Goal: Task Accomplishment & Management: Manage account settings

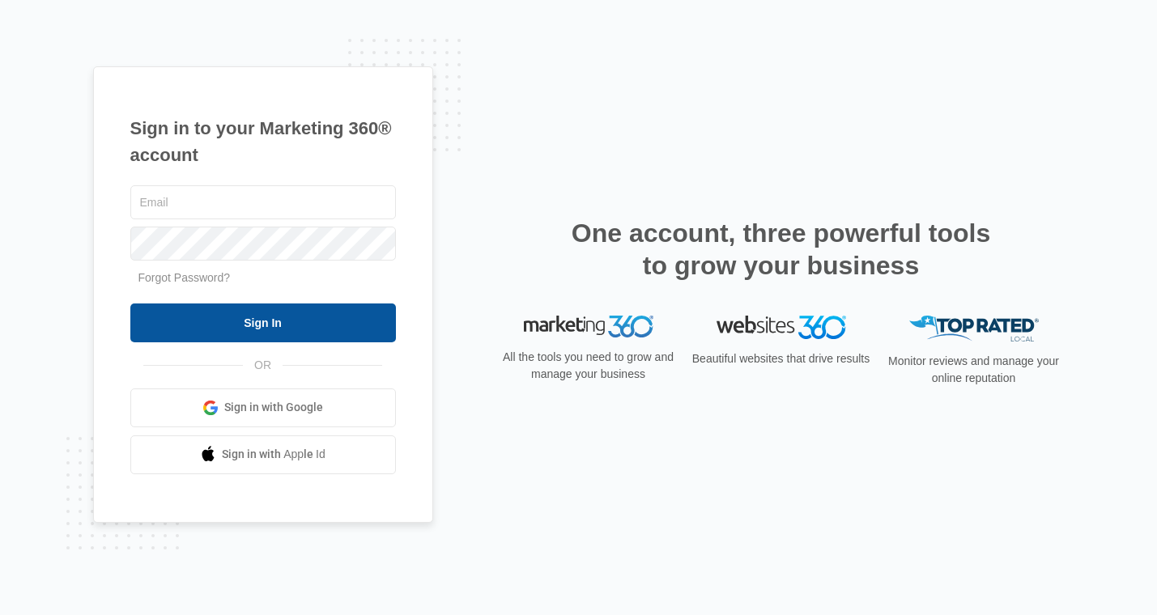
type input "[PERSON_NAME][EMAIL_ADDRESS][PERSON_NAME][DOMAIN_NAME]"
click at [275, 327] on input "Sign In" at bounding box center [263, 323] width 266 height 39
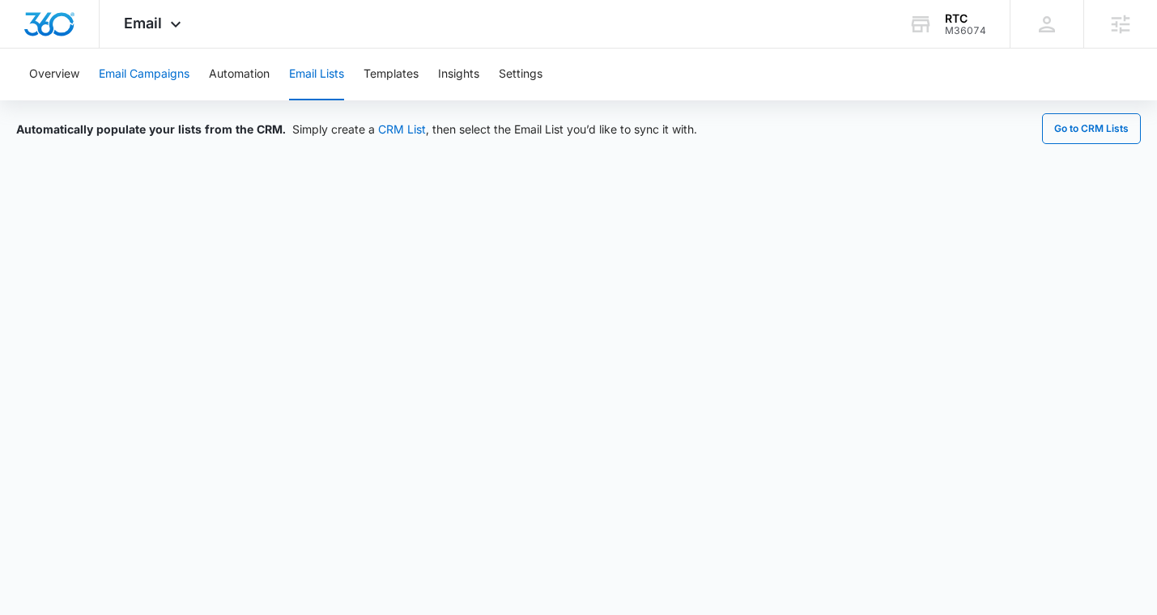
click at [163, 72] on button "Email Campaigns" at bounding box center [144, 75] width 91 height 52
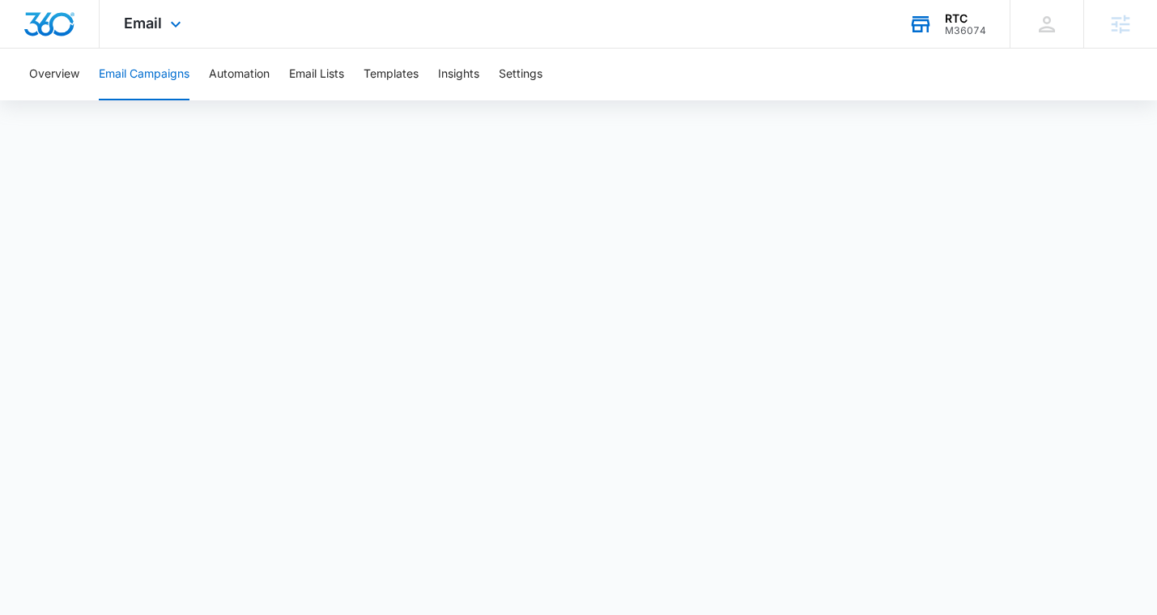
click at [964, 25] on div "M36074" at bounding box center [965, 30] width 41 height 11
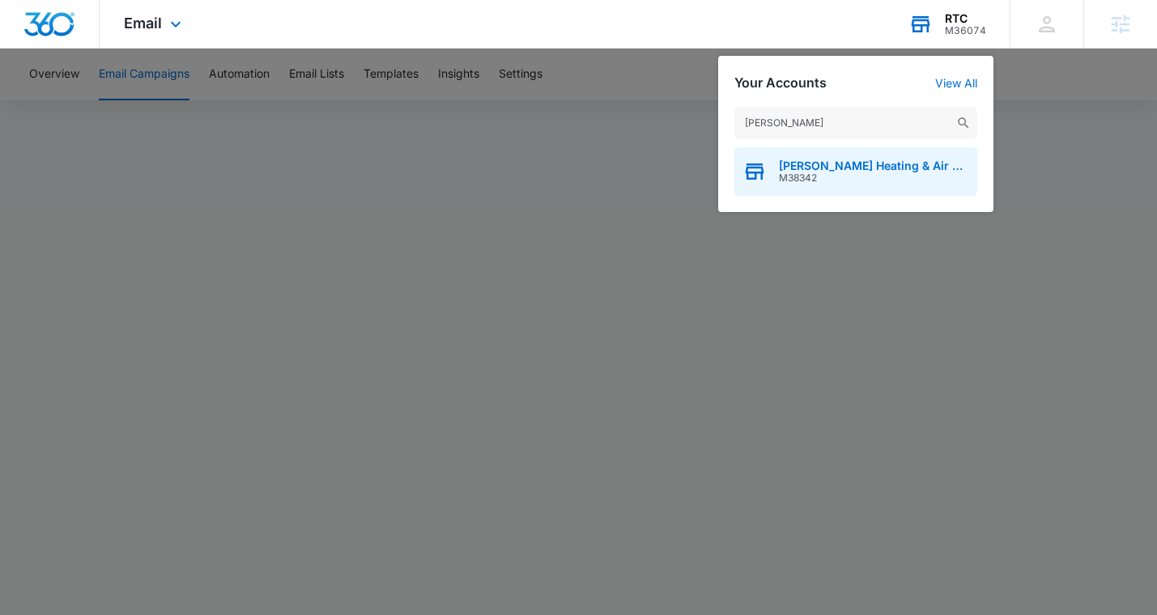
type input "mann's"
click at [831, 172] on span "M38342" at bounding box center [874, 177] width 190 height 11
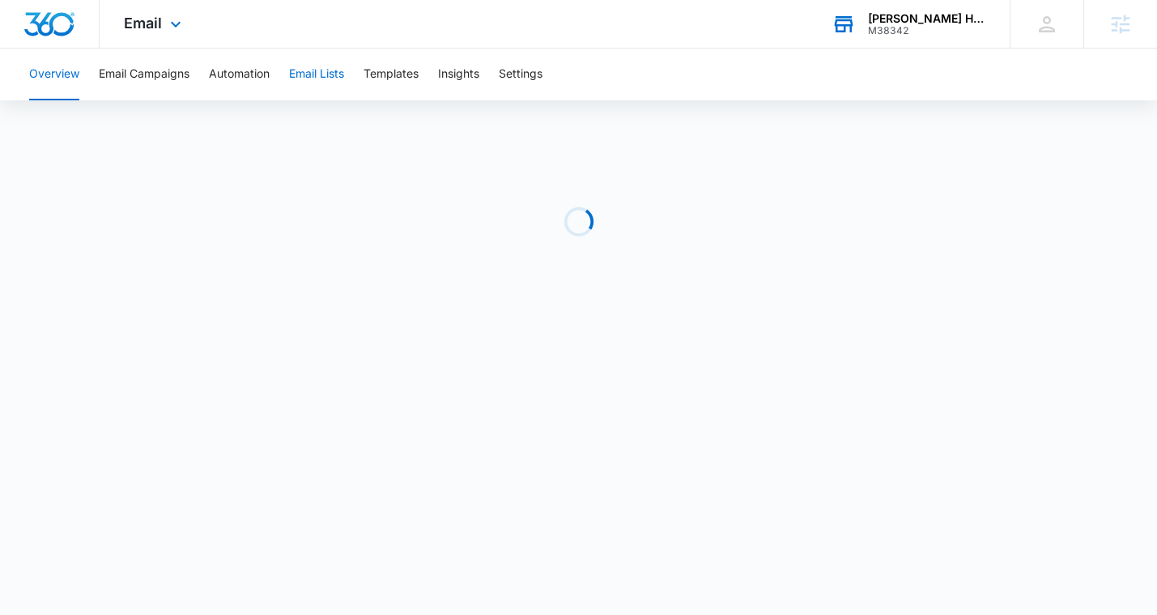
click at [326, 74] on button "Email Lists" at bounding box center [316, 75] width 55 height 52
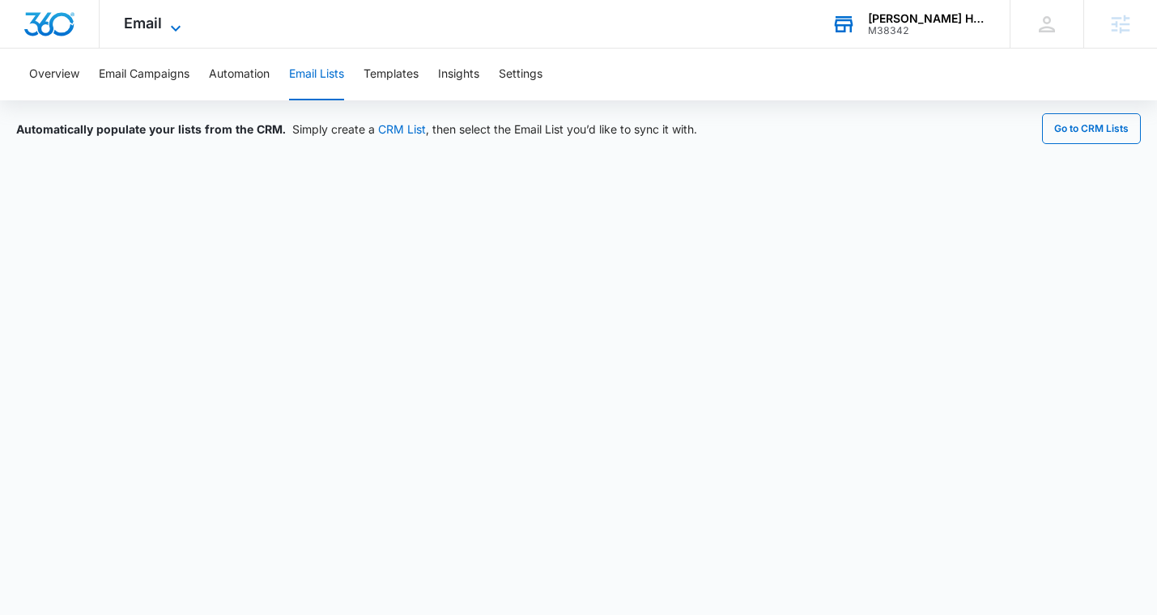
click at [126, 26] on span "Email" at bounding box center [143, 23] width 38 height 17
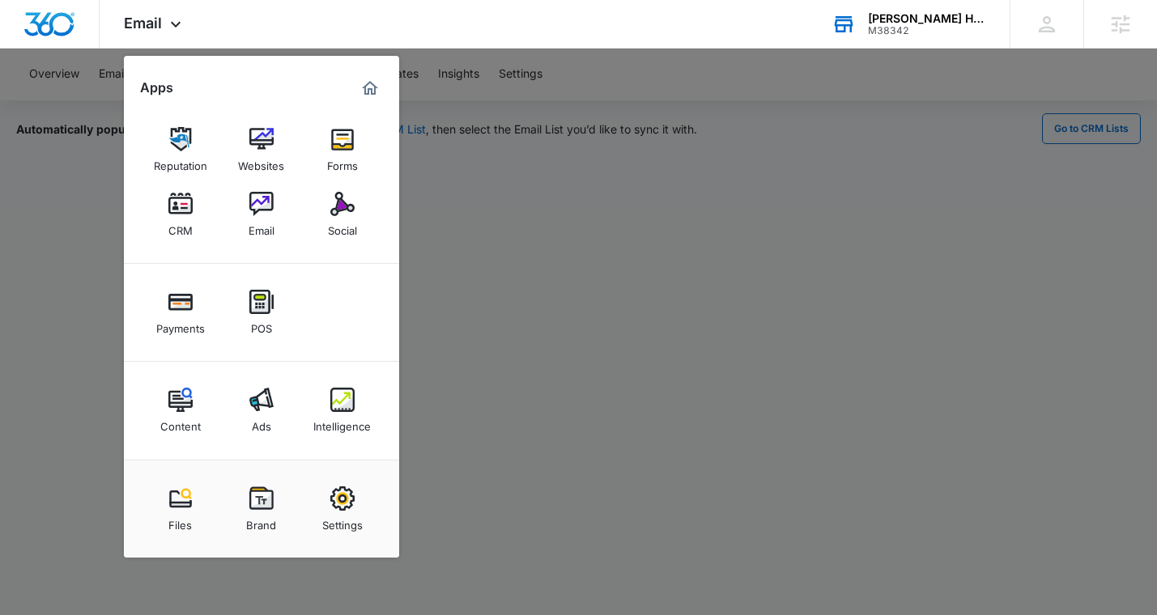
click at [786, 167] on div at bounding box center [578, 307] width 1157 height 615
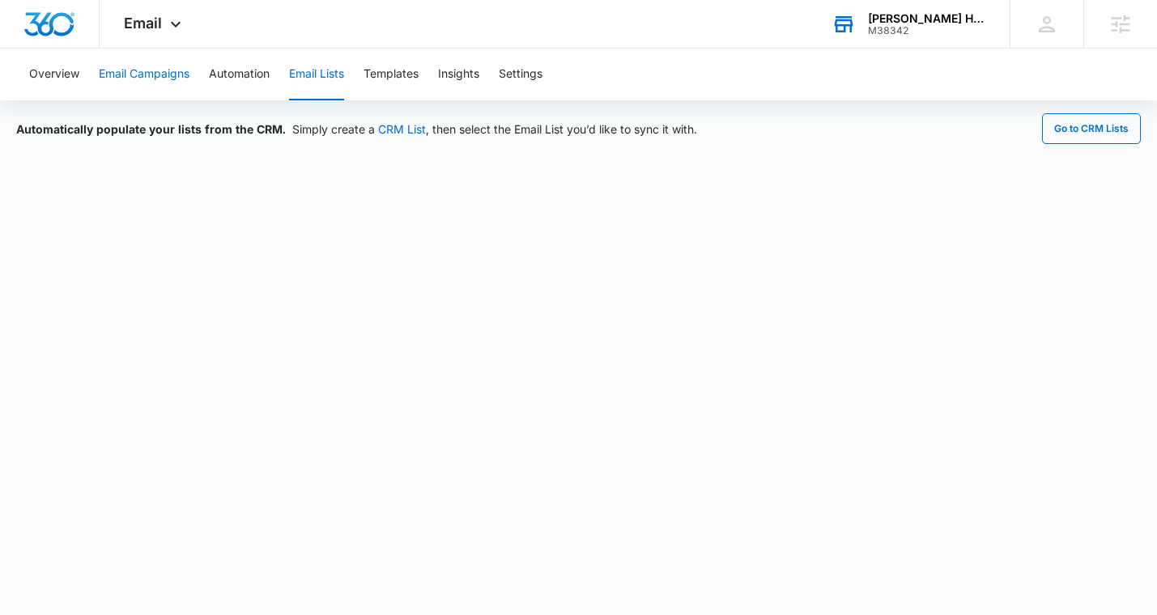
click at [138, 71] on button "Email Campaigns" at bounding box center [144, 75] width 91 height 52
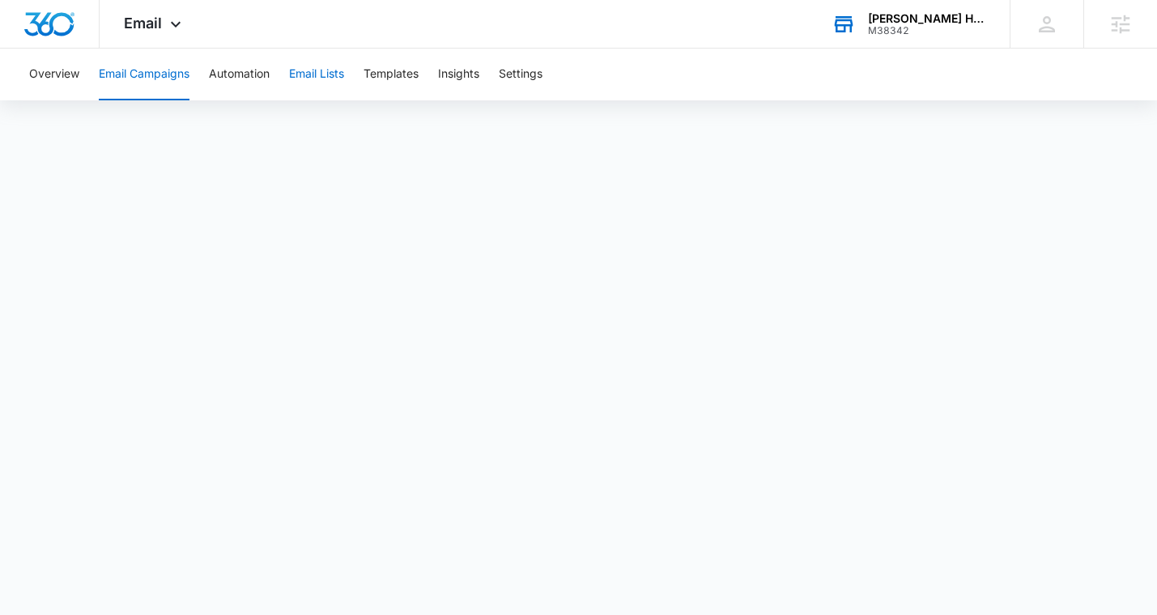
click at [334, 75] on button "Email Lists" at bounding box center [316, 75] width 55 height 52
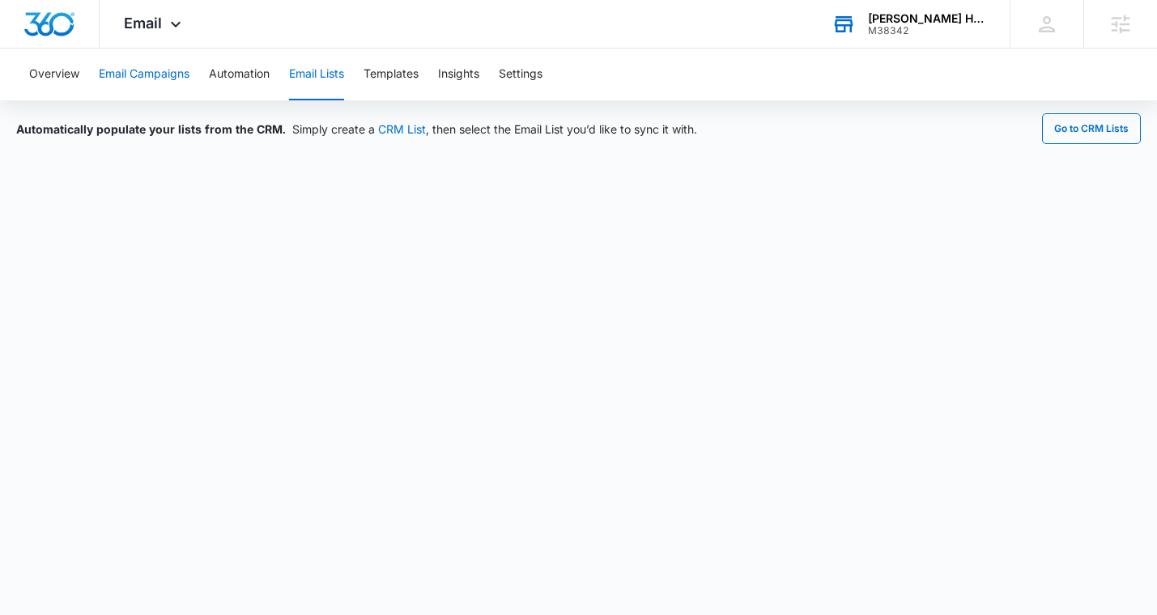
click at [139, 71] on button "Email Campaigns" at bounding box center [144, 75] width 91 height 52
